Goal: Transaction & Acquisition: Purchase product/service

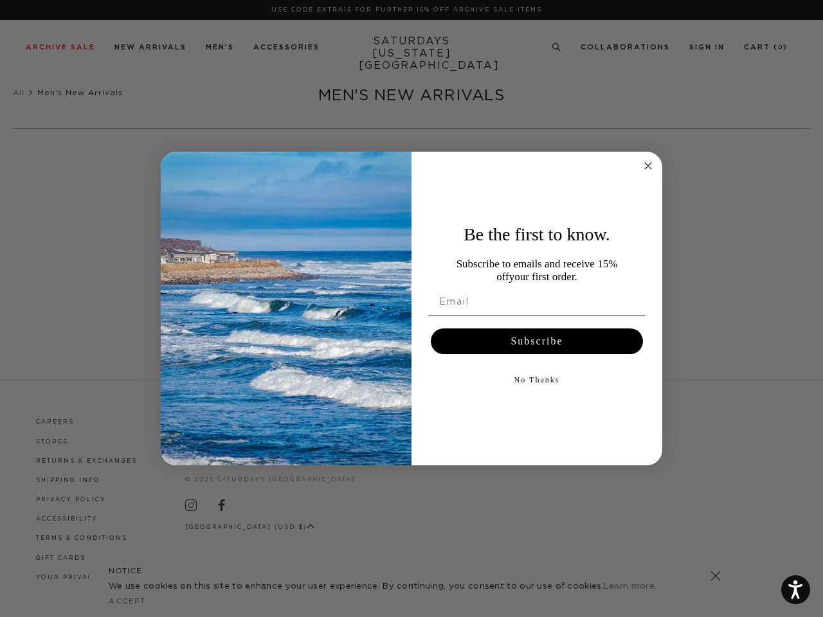
click at [412, 309] on div "Be the first to know. Subscribe to emails and receive 15% off your first order.…" at bounding box center [531, 309] width 238 height 288
click at [648, 166] on icon "Close dialog" at bounding box center [648, 166] width 6 height 6
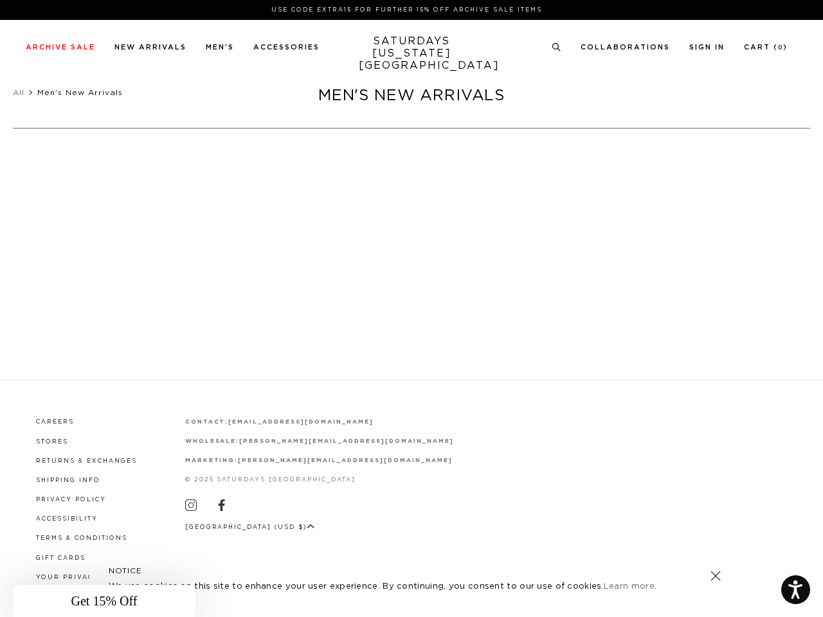
click at [537, 360] on button "Subscribe" at bounding box center [537, 373] width 212 height 26
click at [537, 392] on div "No Thanks" at bounding box center [536, 411] width 225 height 39
